Goal: Task Accomplishment & Management: Manage account settings

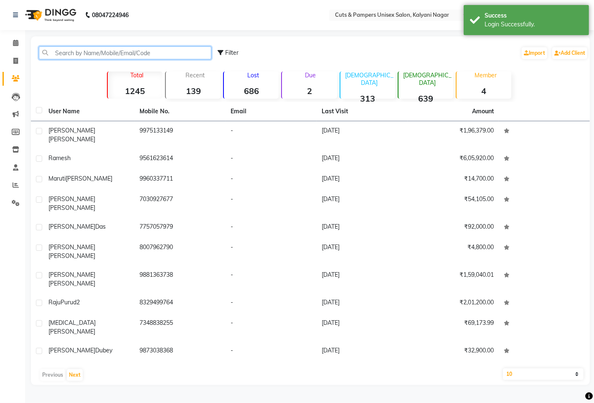
click at [73, 52] on input "text" at bounding box center [125, 52] width 173 height 13
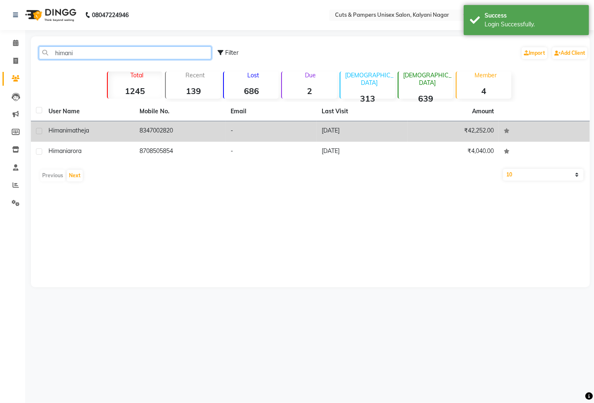
type input "himani"
click at [134, 127] on td "[PERSON_NAME]" at bounding box center [88, 131] width 91 height 20
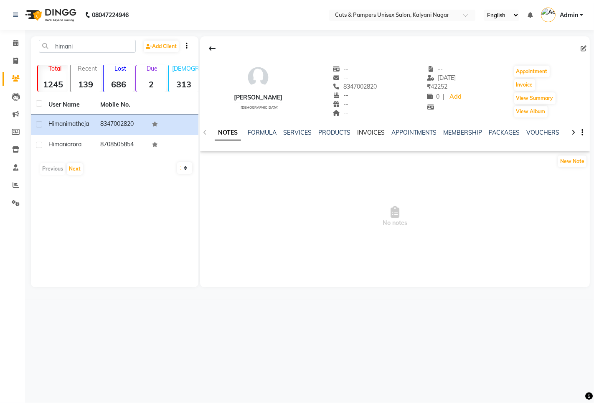
click at [371, 130] on link "INVOICES" at bounding box center [371, 133] width 28 height 8
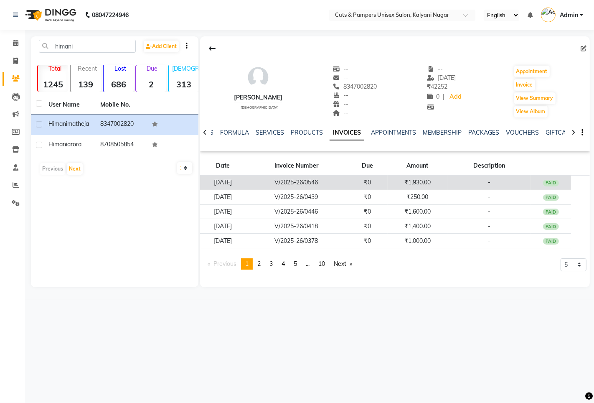
click at [400, 180] on td "₹1,930.00" at bounding box center [418, 183] width 60 height 15
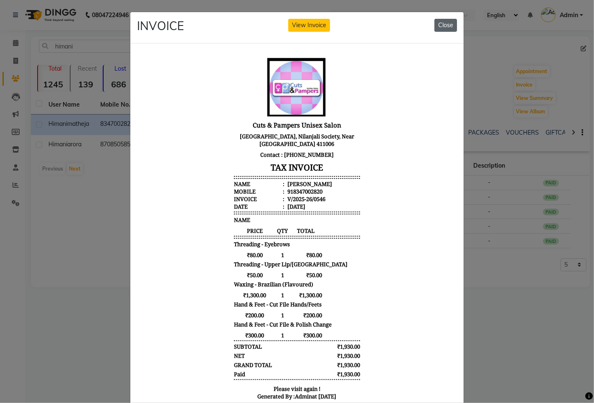
click at [440, 25] on button "Close" at bounding box center [446, 25] width 23 height 13
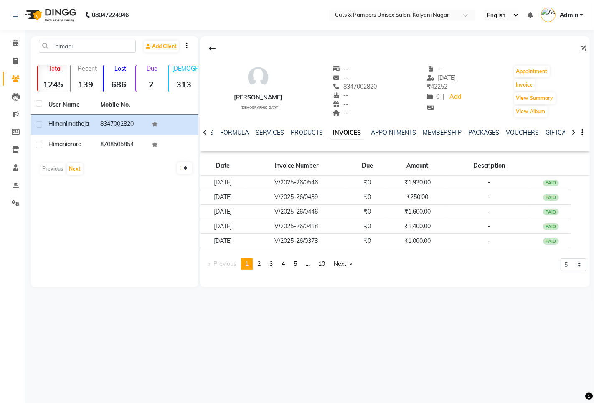
click at [440, 23] on div "INVOICE View Invoice Close" at bounding box center [297, 6] width 334 height 31
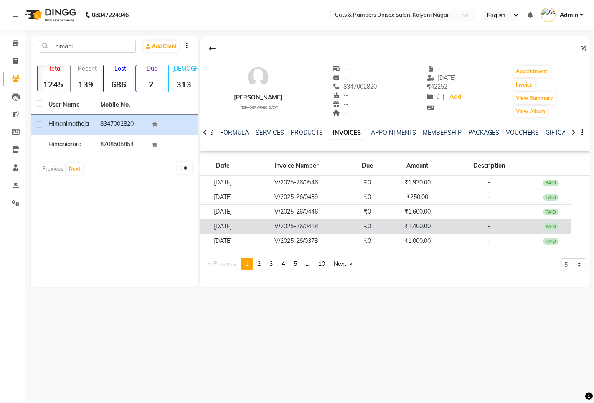
click at [442, 228] on td "₹1,400.00" at bounding box center [418, 226] width 60 height 15
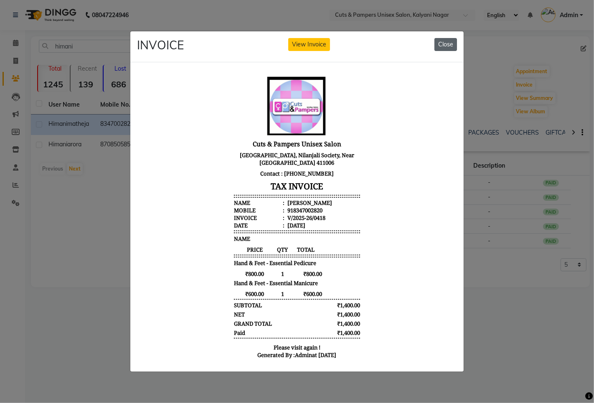
click at [440, 42] on button "Close" at bounding box center [446, 44] width 23 height 13
